Goal: Information Seeking & Learning: Learn about a topic

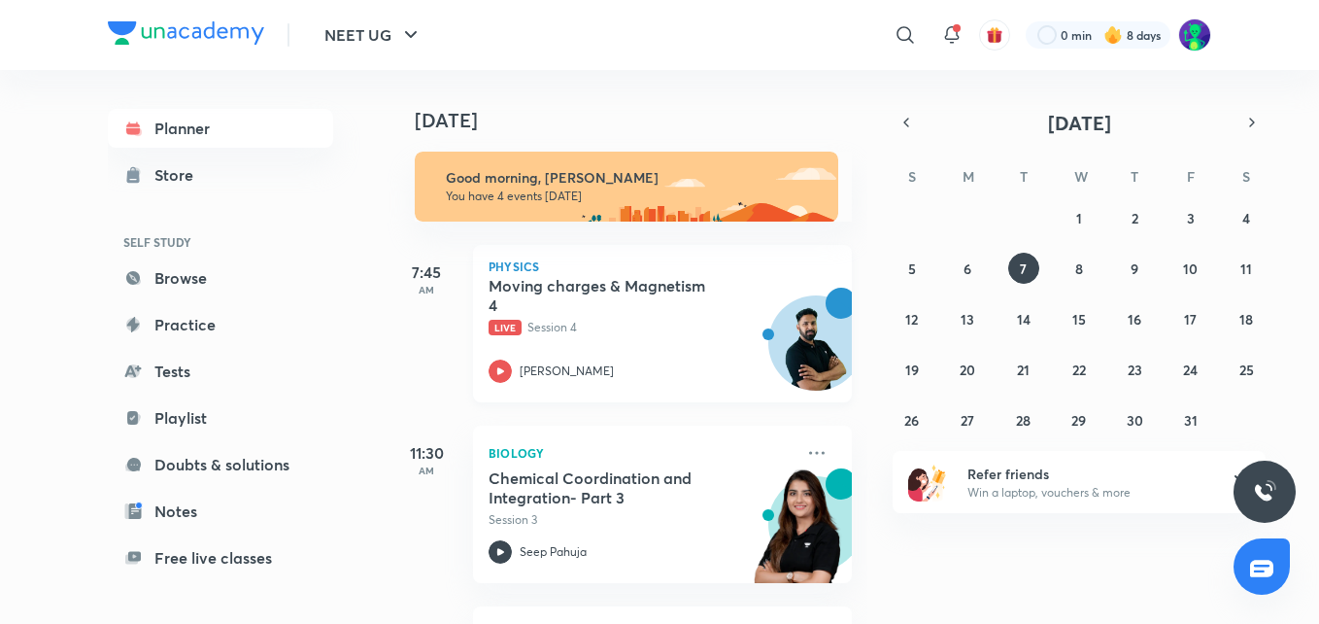
click at [496, 291] on h5 "Moving charges & Magnetism 4" at bounding box center [610, 295] width 242 height 39
click at [608, 291] on h5 "Moving charges & Magnetism 4" at bounding box center [610, 295] width 242 height 39
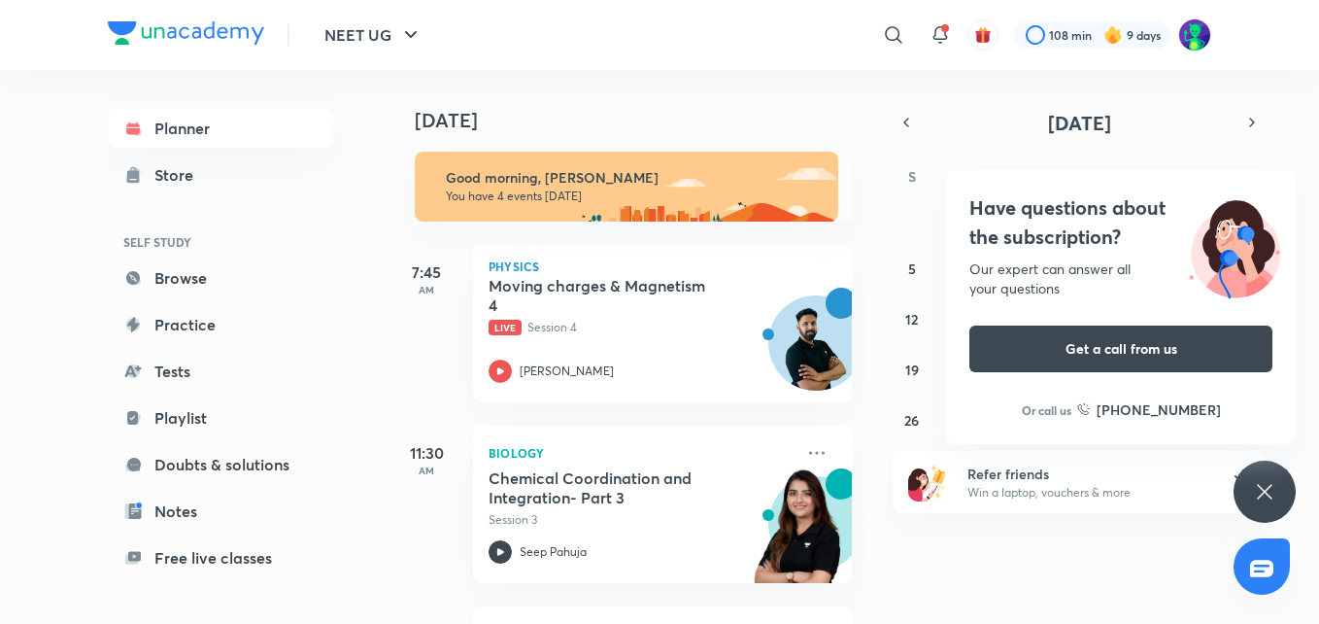
click at [1259, 489] on icon at bounding box center [1264, 491] width 23 height 23
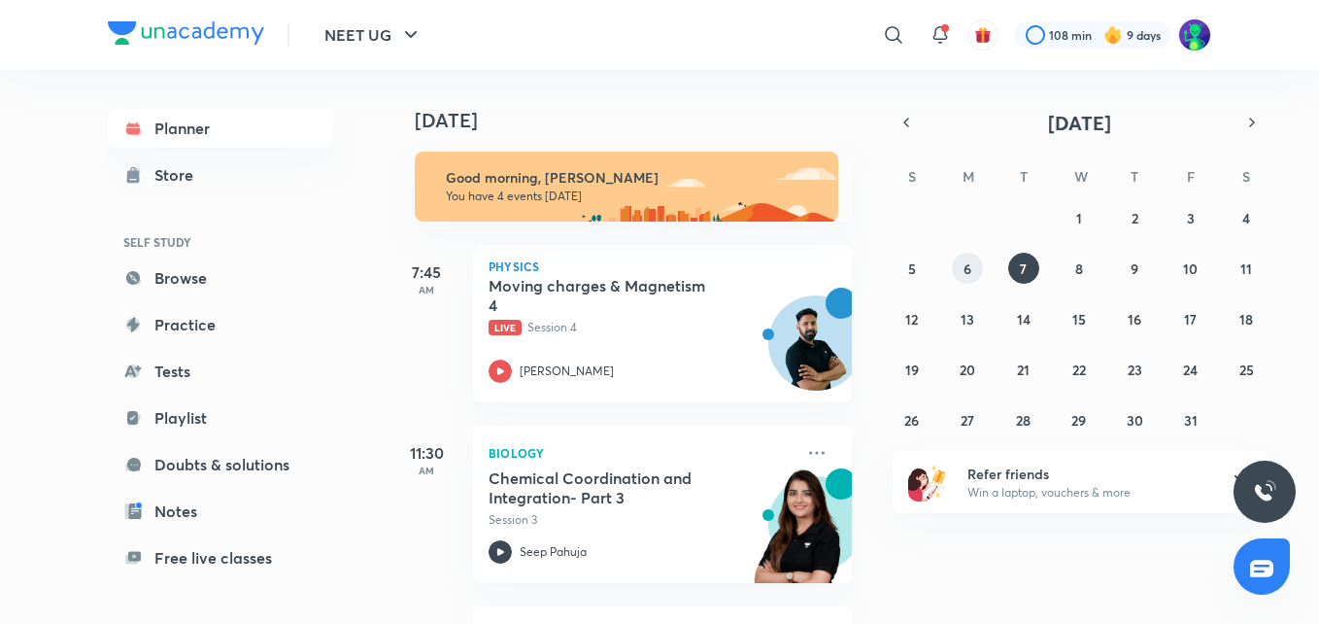
click at [967, 262] on abbr "6" at bounding box center [968, 268] width 8 height 18
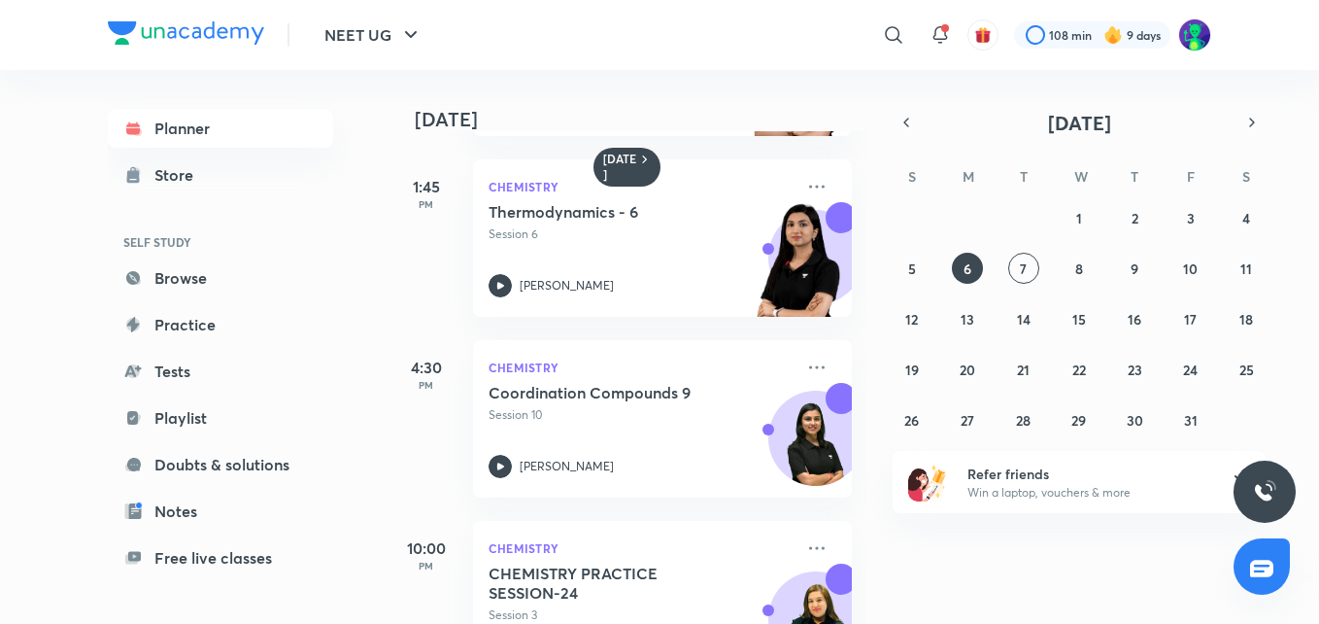
scroll to position [531, 0]
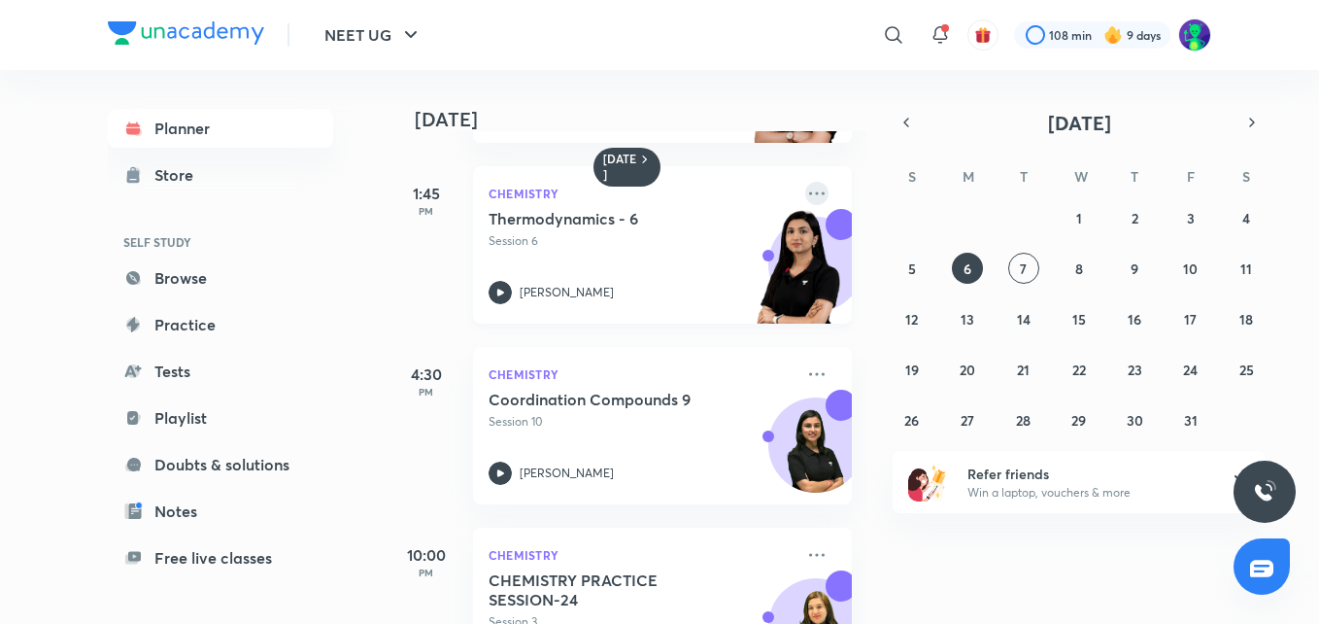
click at [809, 194] on icon at bounding box center [817, 192] width 16 height 3
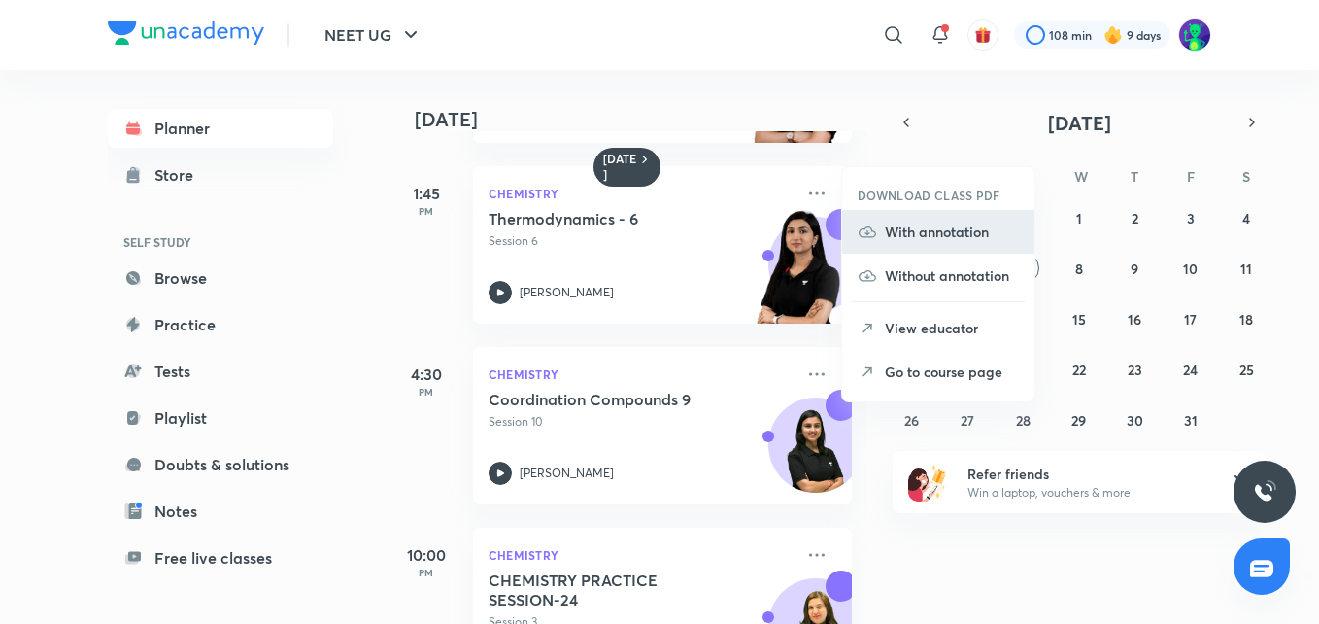
click at [937, 229] on p "With annotation" at bounding box center [952, 232] width 134 height 20
